Goal: Transaction & Acquisition: Obtain resource

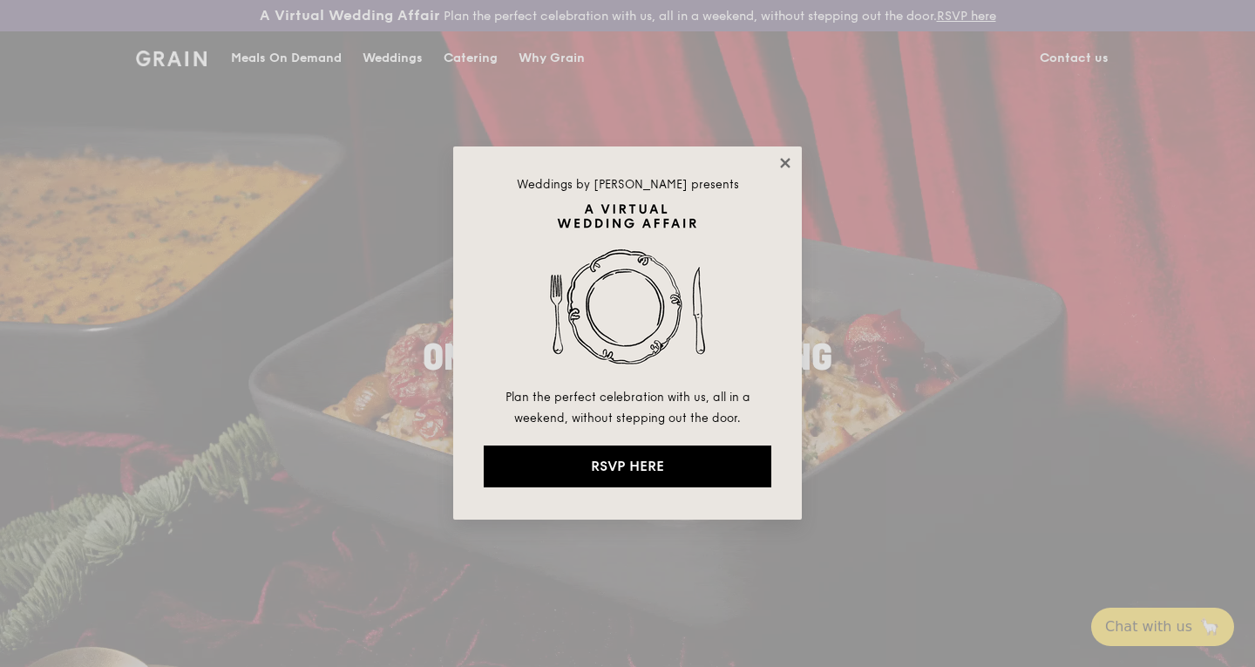
click at [789, 162] on icon at bounding box center [785, 163] width 16 height 16
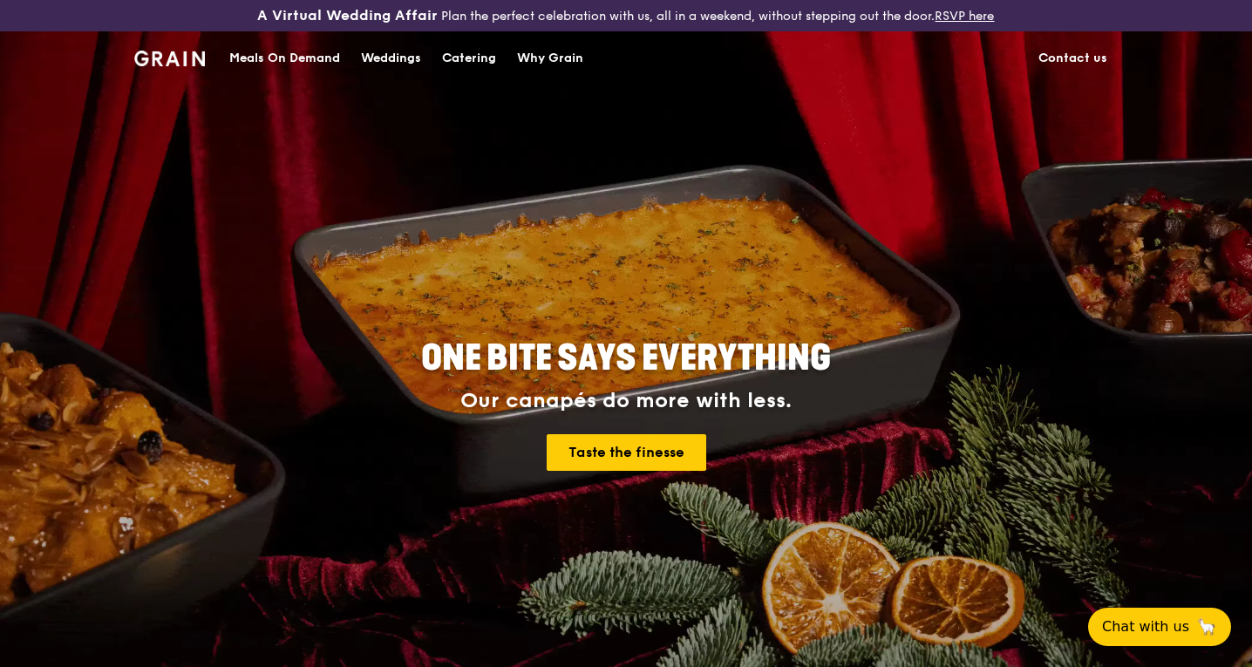
click at [474, 58] on div "Catering" at bounding box center [469, 58] width 54 height 52
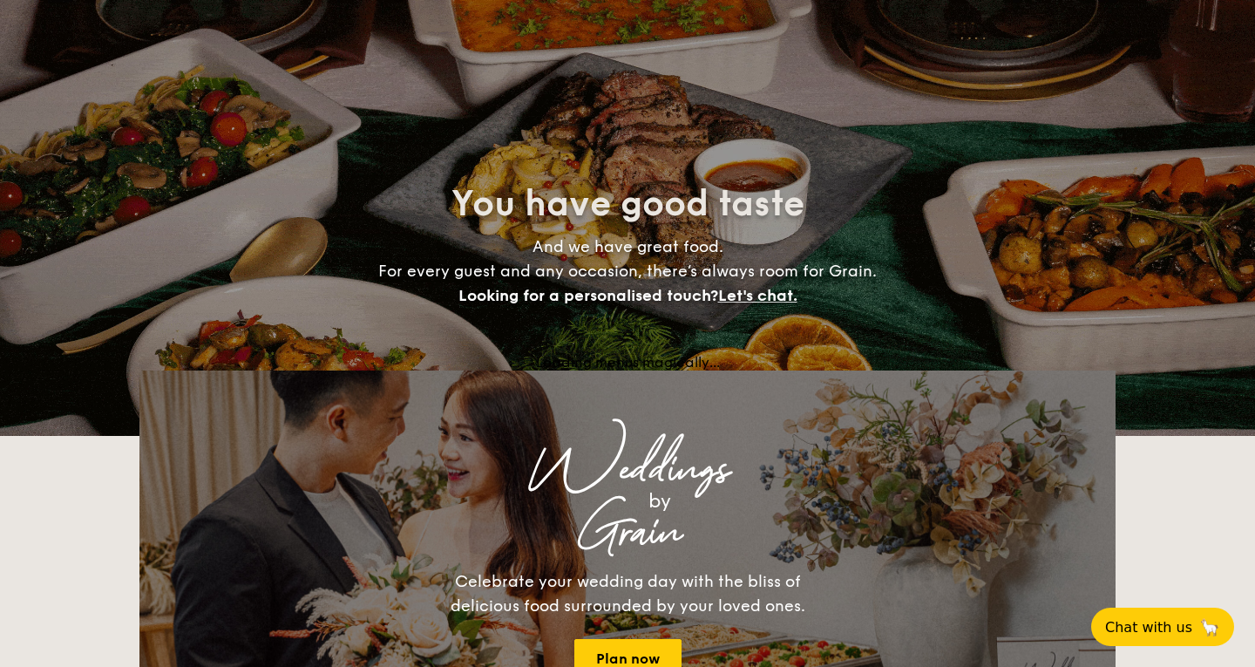
select select
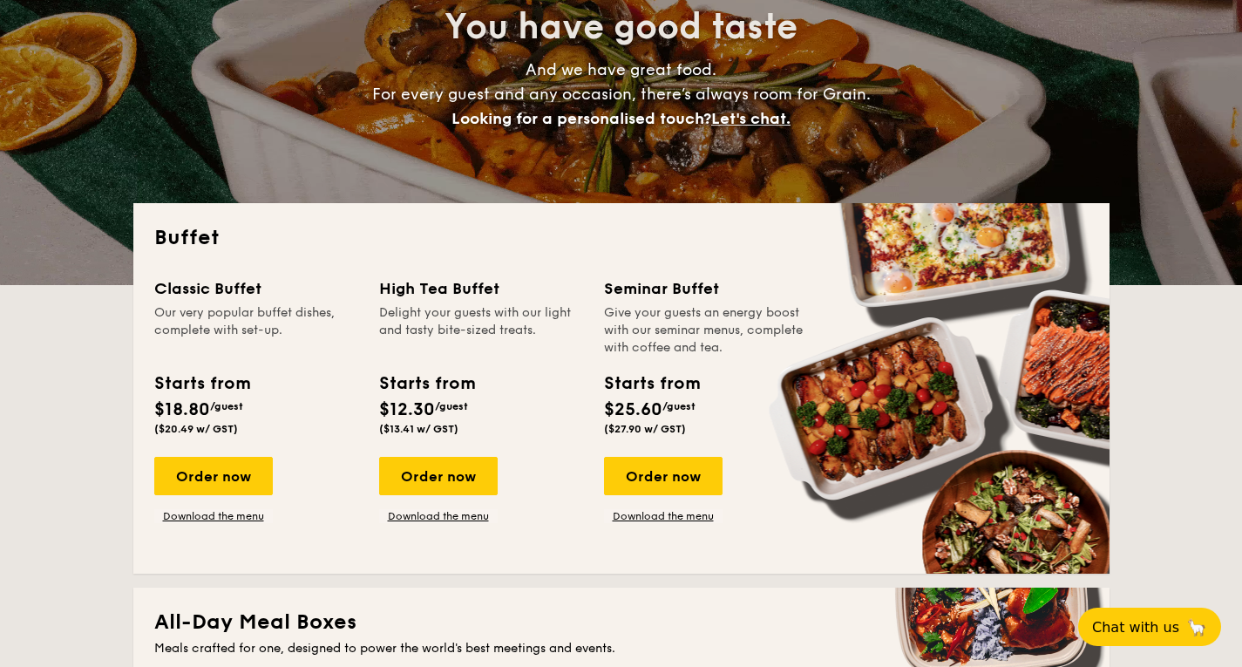
scroll to position [436, 0]
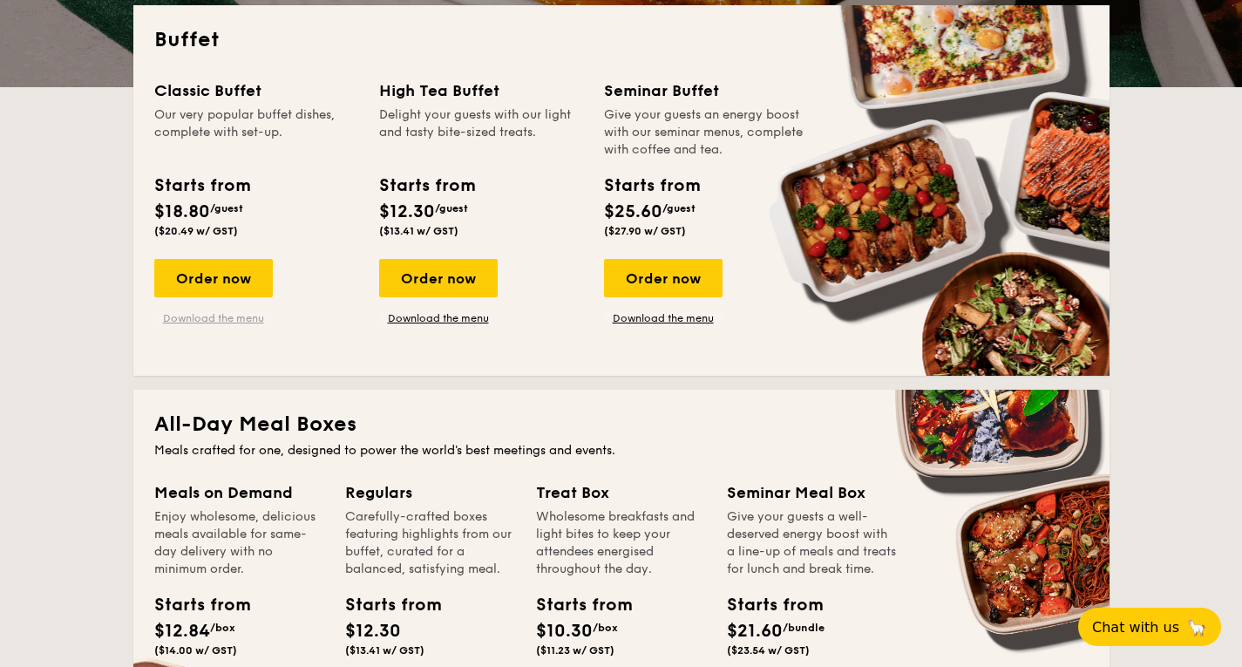
click at [241, 318] on link "Download the menu" at bounding box center [213, 318] width 119 height 14
